Goal: Task Accomplishment & Management: Use online tool/utility

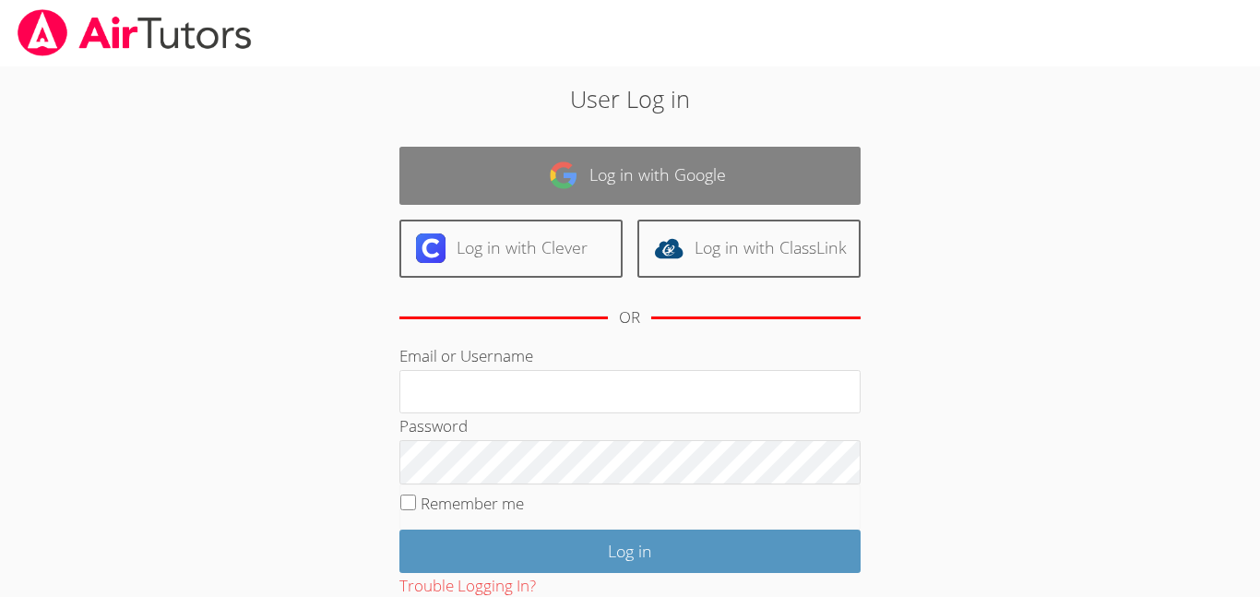
click at [520, 183] on link "Log in with Google" at bounding box center [629, 176] width 461 height 58
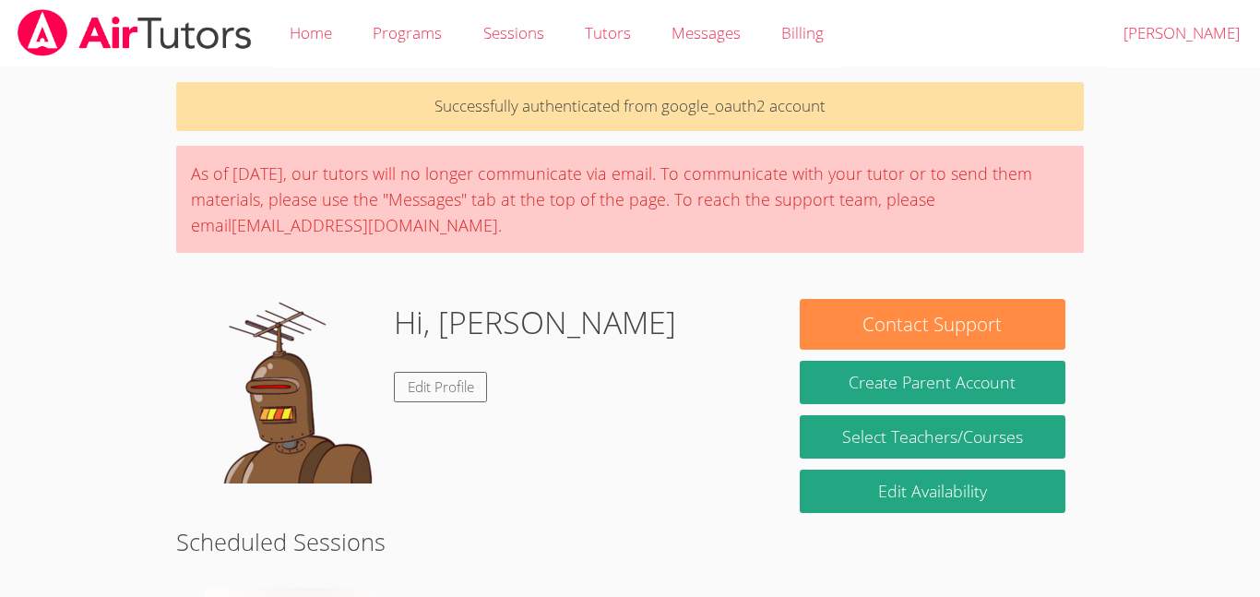
click at [701, 338] on div "Hi, [PERSON_NAME] Edit Profile" at bounding box center [479, 391] width 568 height 185
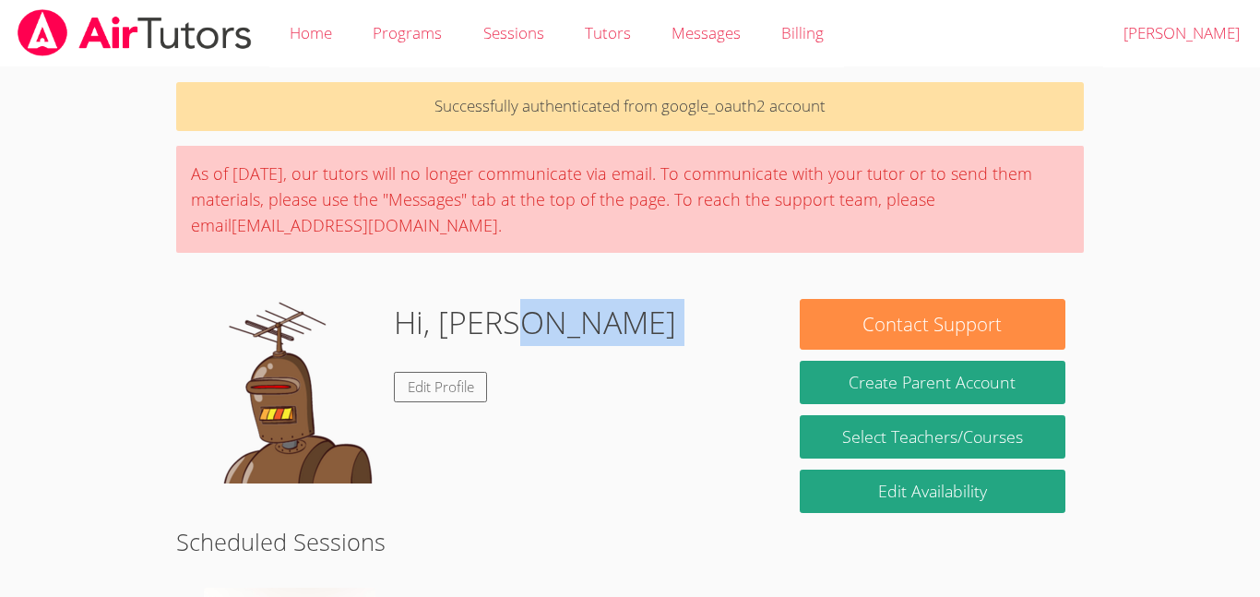
click at [701, 338] on div "Hi, [PERSON_NAME] Edit Profile" at bounding box center [479, 391] width 568 height 185
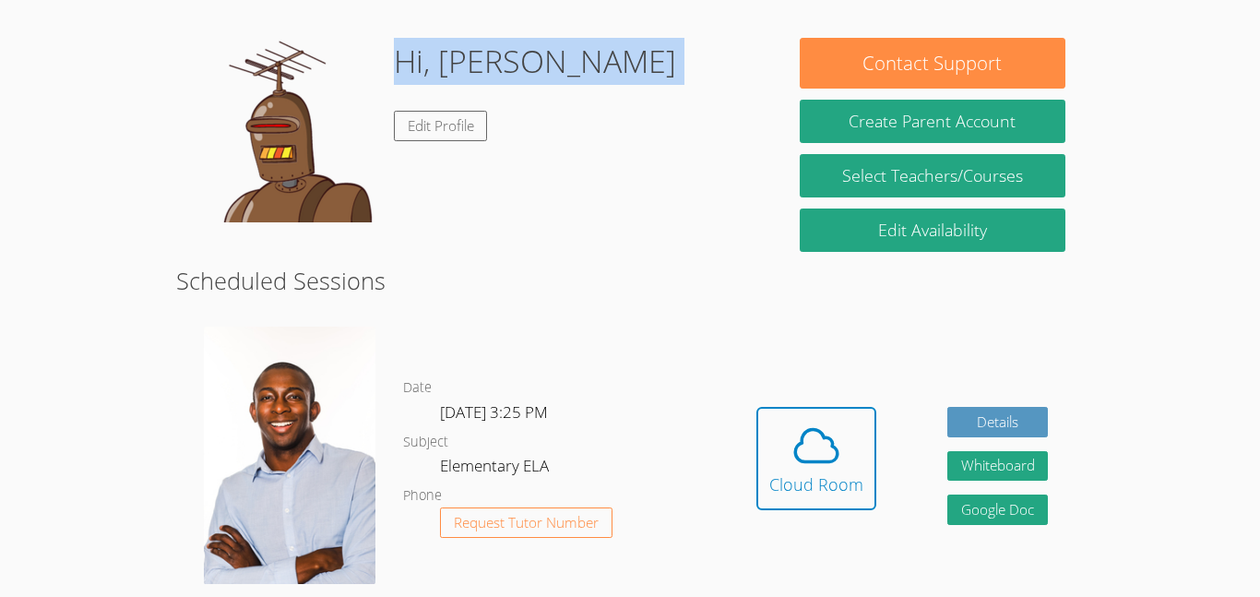
scroll to position [303, 0]
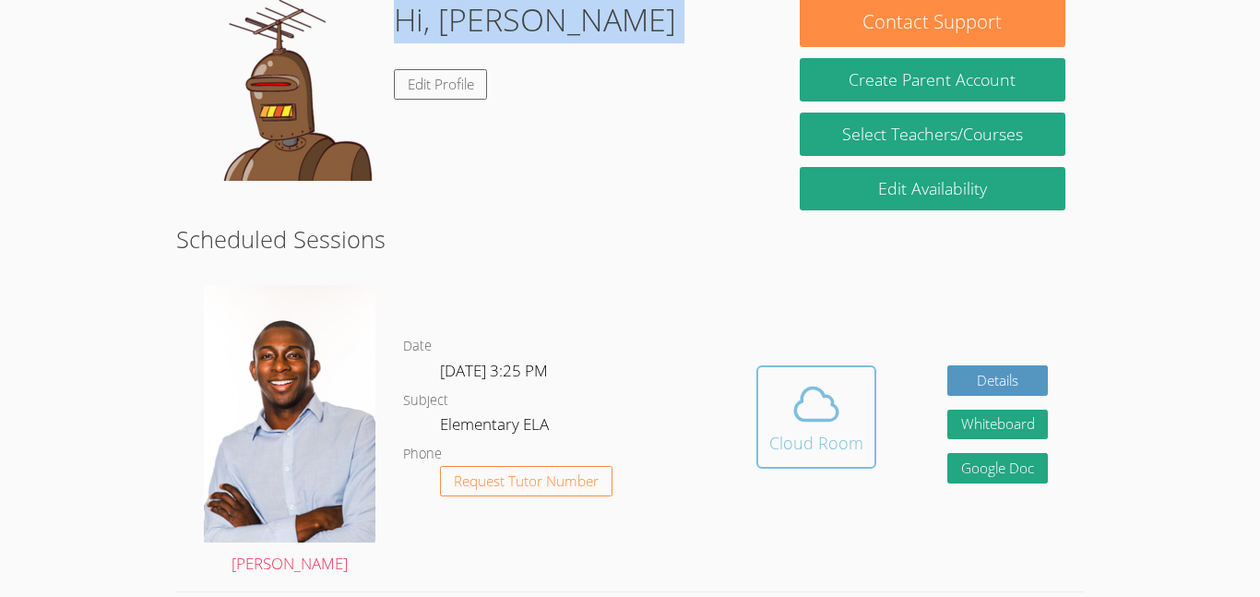
click at [817, 460] on button "Cloud Room" at bounding box center [816, 416] width 120 height 103
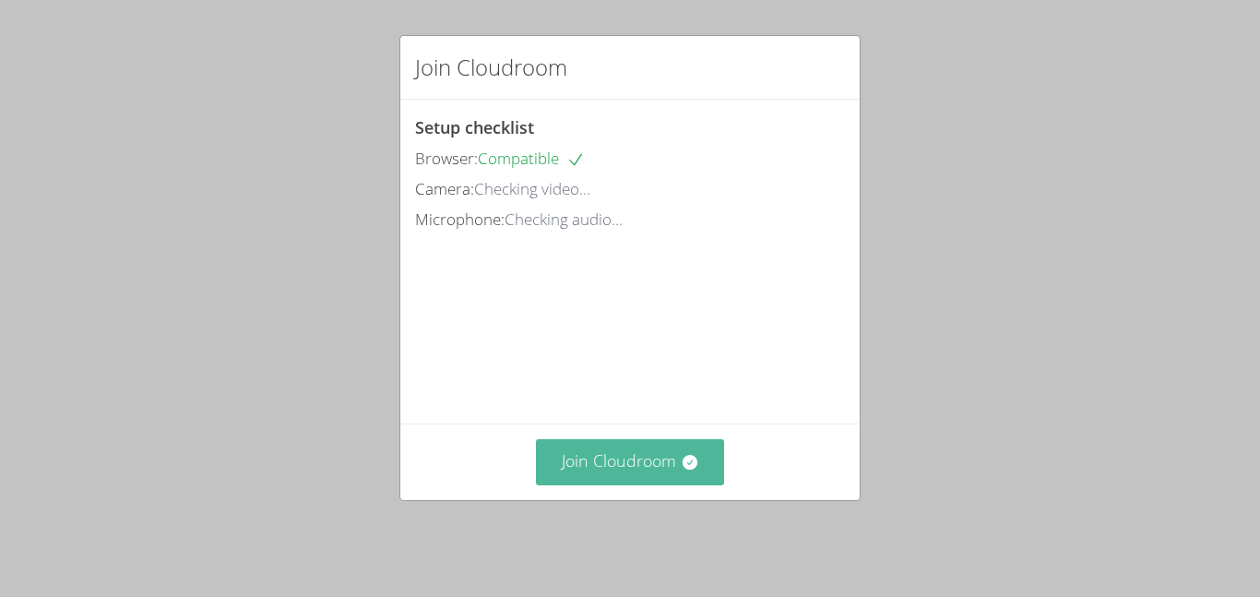
click at [643, 470] on button "Join Cloudroom" at bounding box center [630, 461] width 189 height 45
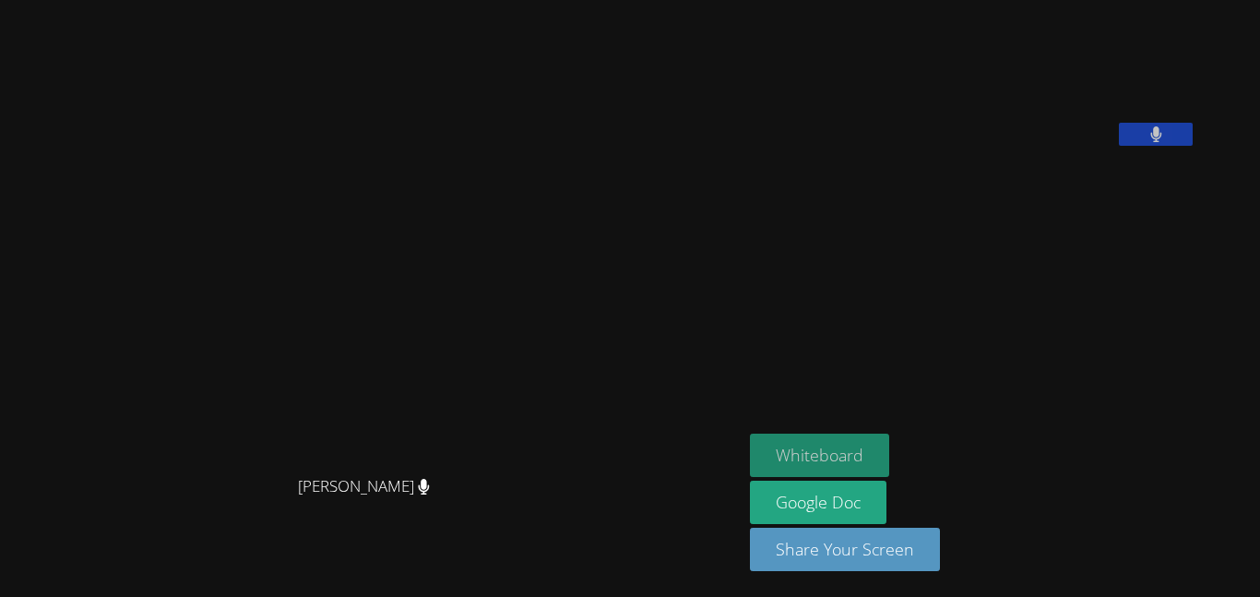
click at [889, 448] on button "Whiteboard" at bounding box center [819, 455] width 139 height 43
